Goal: Go to known website: Access a specific website the user already knows

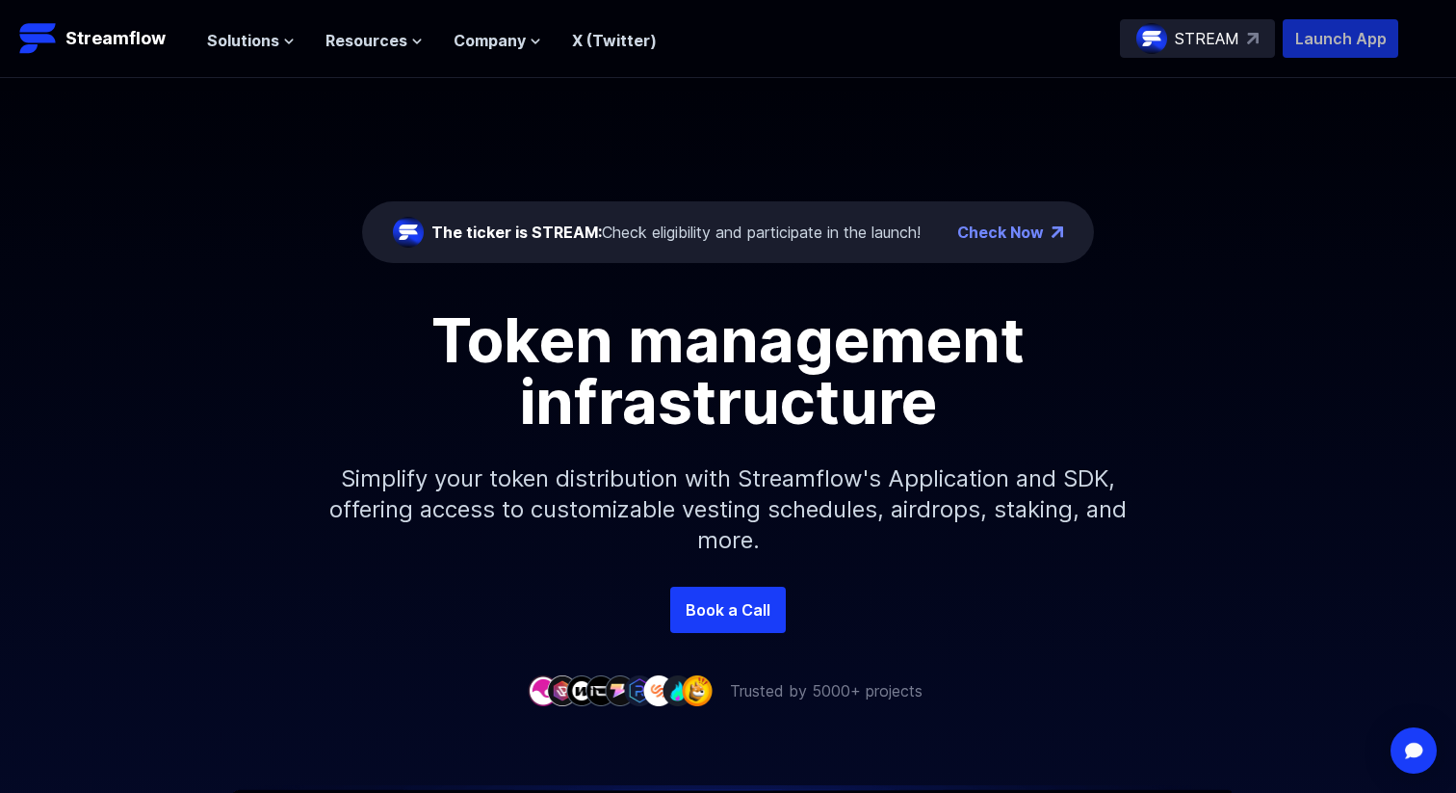
click at [1332, 29] on p "Launch App" at bounding box center [1341, 38] width 116 height 39
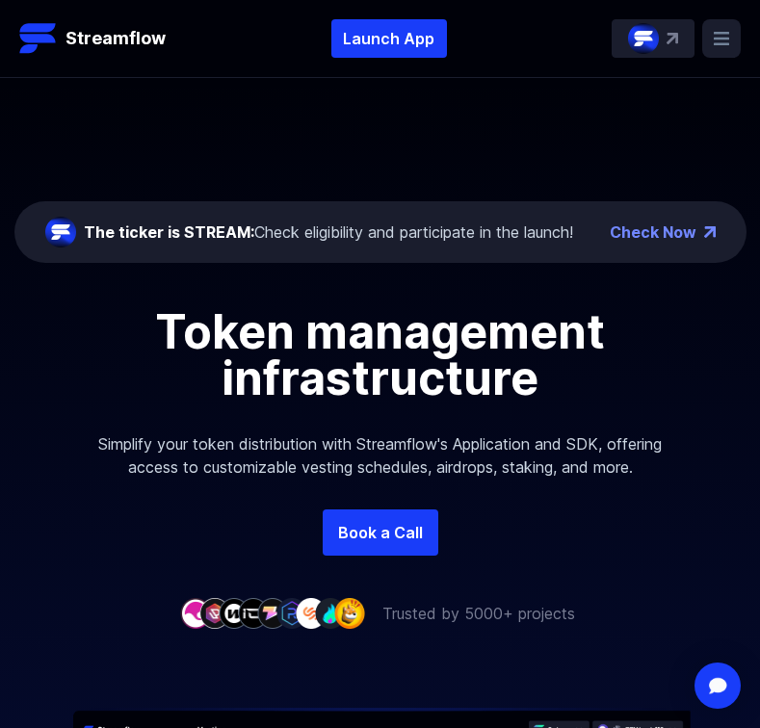
click at [677, 46] on div "STREAM" at bounding box center [653, 38] width 83 height 39
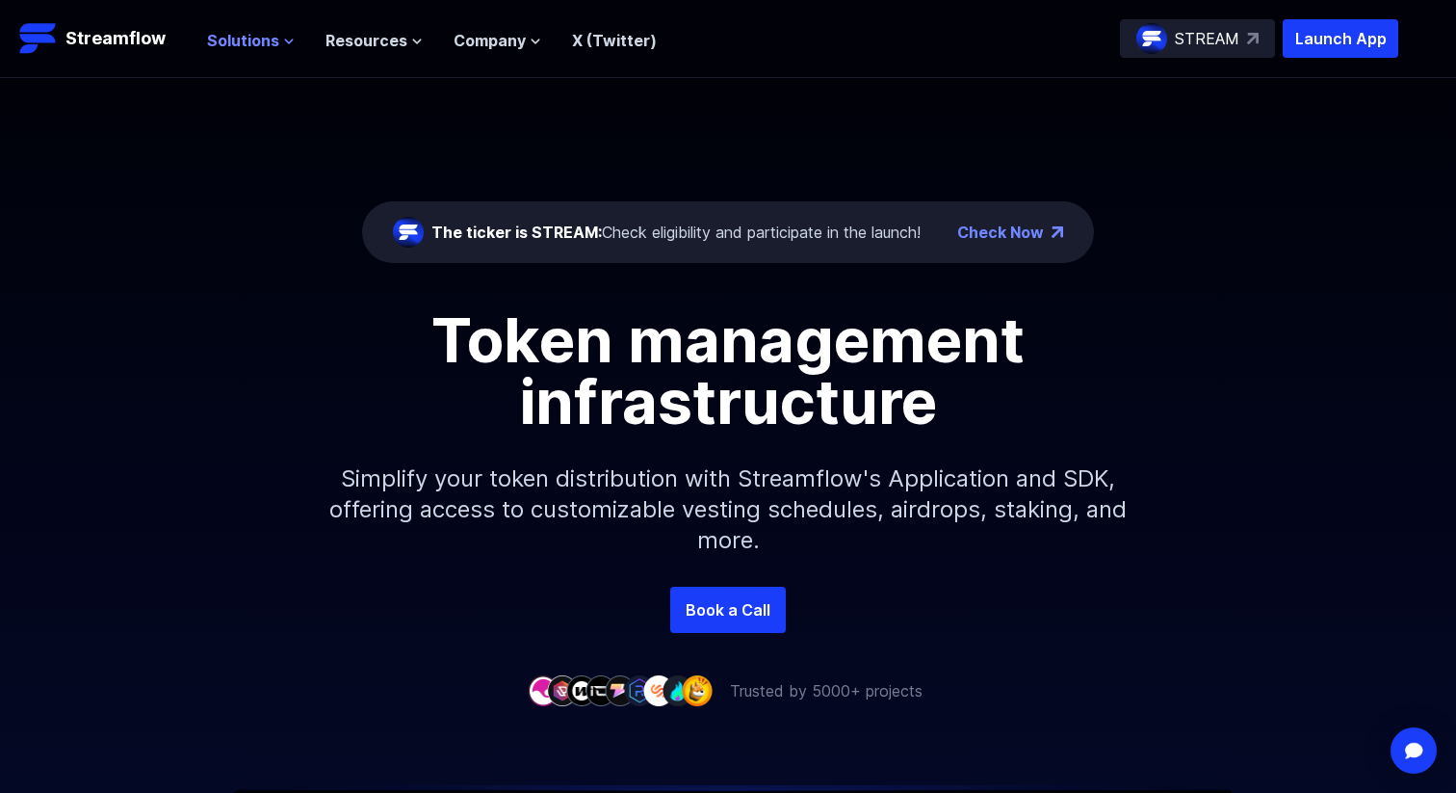
click at [226, 43] on span "Solutions" at bounding box center [243, 40] width 72 height 23
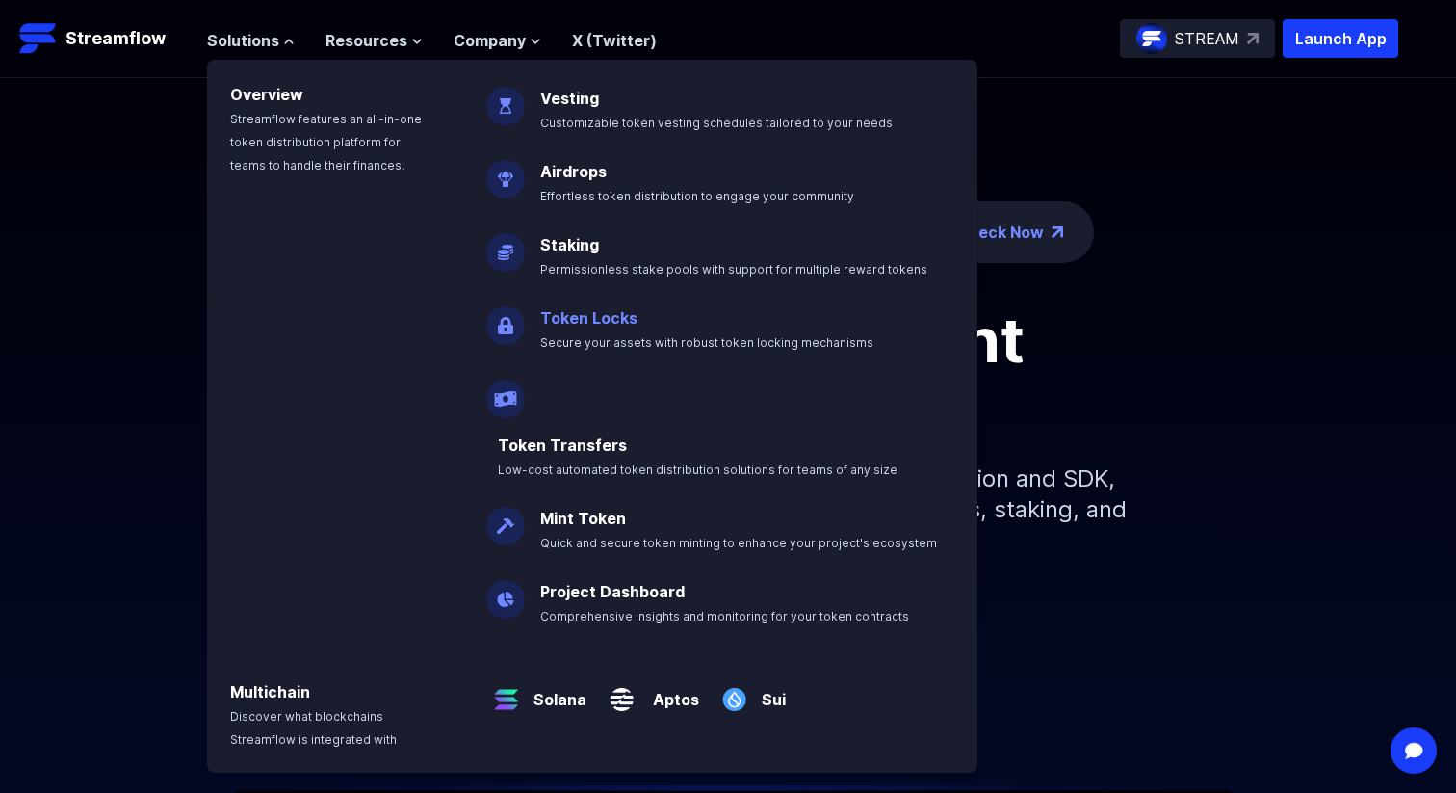
click at [562, 322] on link "Token Locks" at bounding box center [588, 317] width 97 height 19
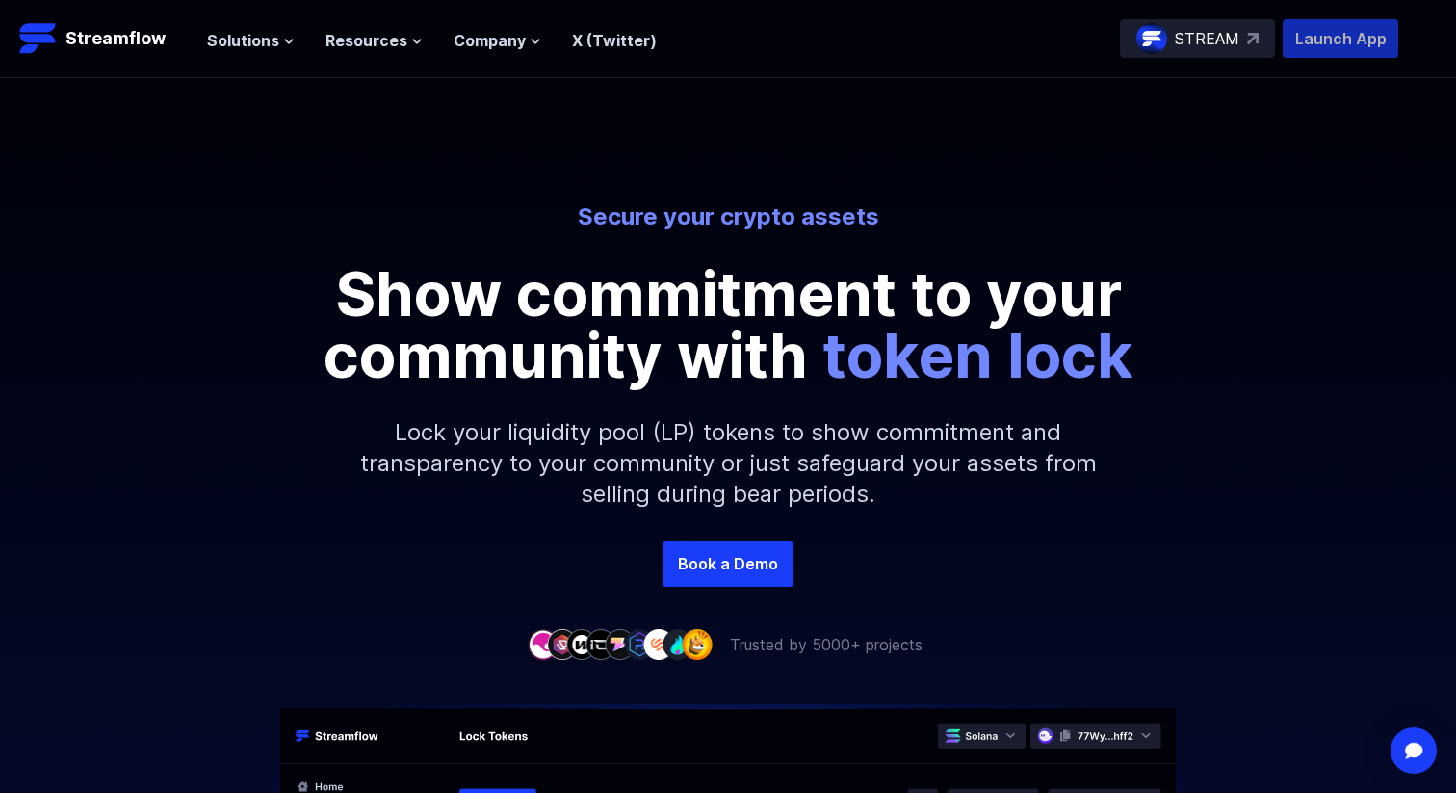
click at [1304, 41] on p "Launch App" at bounding box center [1341, 38] width 116 height 39
